Goal: Information Seeking & Learning: Learn about a topic

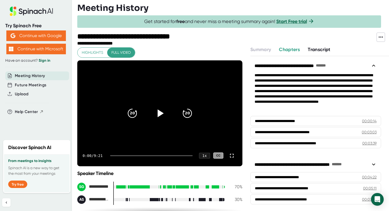
click at [159, 112] on icon at bounding box center [161, 113] width 6 height 8
click at [231, 155] on icon at bounding box center [232, 155] width 6 height 6
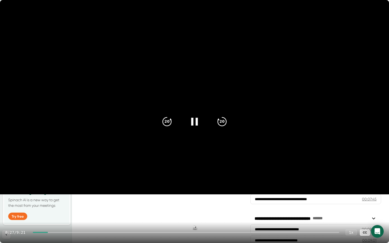
click at [121, 211] on div at bounding box center [186, 232] width 306 height 1
click at [214, 211] on div "2:38 / 9:21 1 x CC" at bounding box center [194, 232] width 389 height 21
click at [213, 211] on div at bounding box center [186, 232] width 306 height 1
click at [195, 123] on icon at bounding box center [194, 121] width 13 height 13
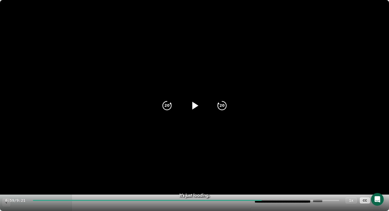
scroll to position [54, 0]
